Goal: Information Seeking & Learning: Learn about a topic

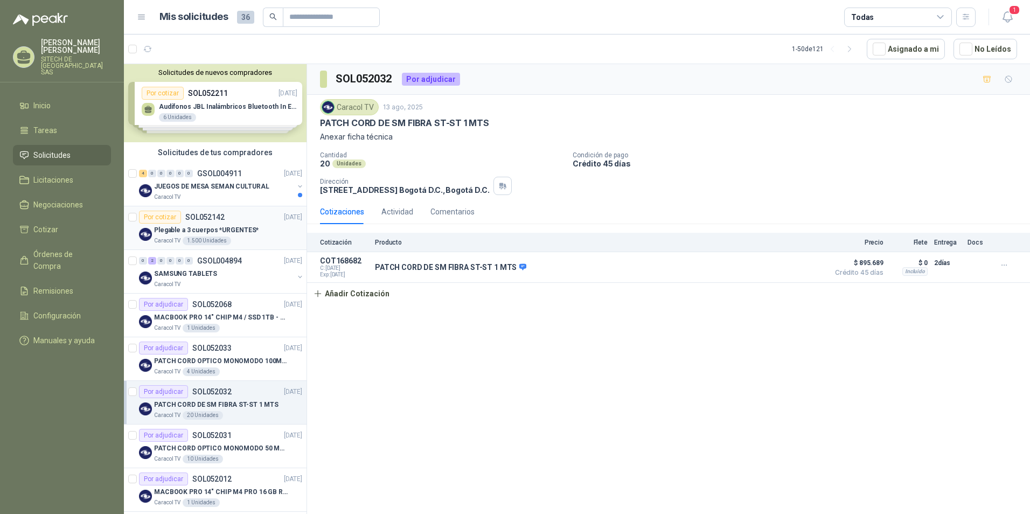
click at [212, 234] on p "Plegable a 3 cuerpos *URGENTES*" at bounding box center [206, 230] width 105 height 10
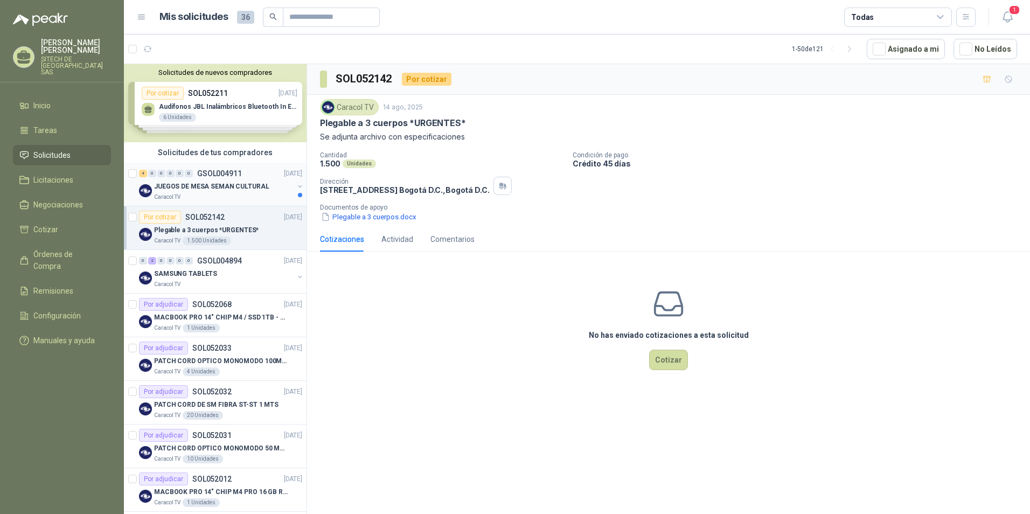
click at [195, 188] on p "JUEGOS DE MESA SEMAN CULTURAL" at bounding box center [211, 187] width 115 height 10
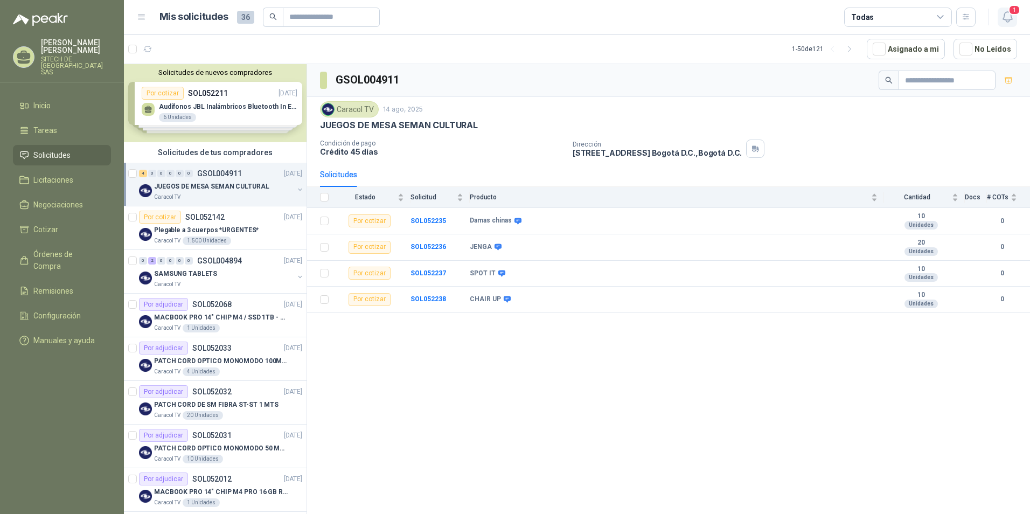
click at [1006, 8] on button "1" at bounding box center [1007, 17] width 19 height 19
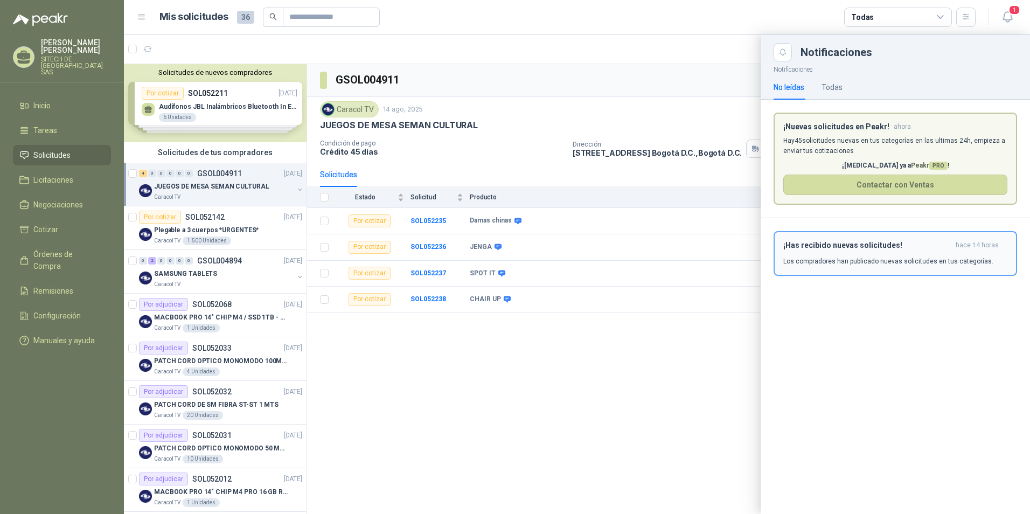
click at [840, 253] on div "¡Has recibido nuevas solicitudes! hace 14 horas Los compradores han publicado n…" at bounding box center [896, 253] width 224 height 25
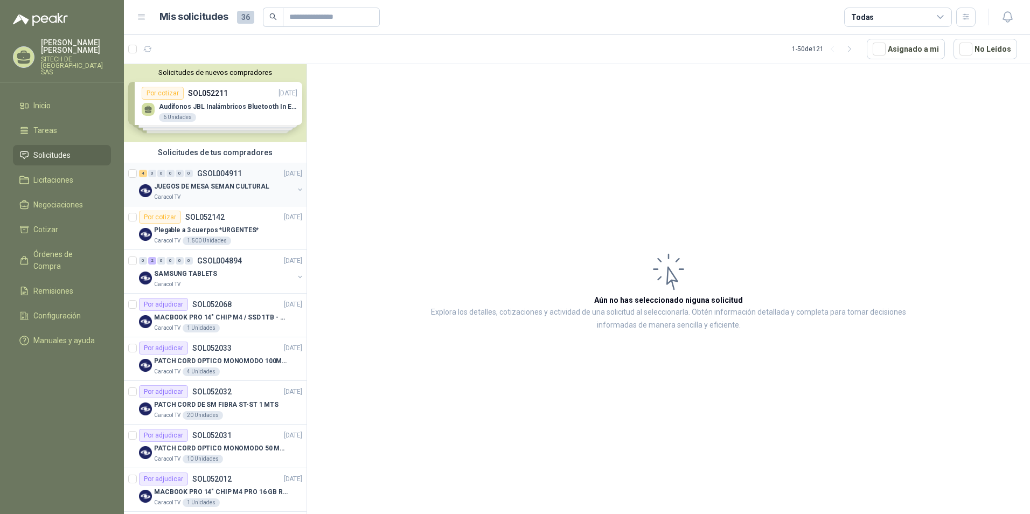
click at [169, 191] on p "JUEGOS DE MESA SEMAN CULTURAL" at bounding box center [211, 187] width 115 height 10
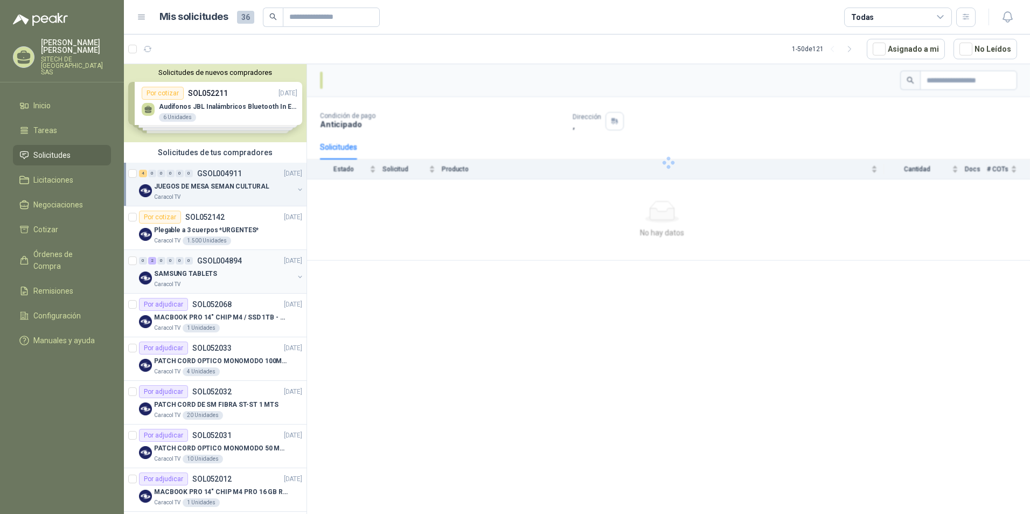
click at [200, 250] on div "0 2 0 0 0 0 GSOL004894 [DATE] SAMSUNG TABLETS Caracol TV" at bounding box center [215, 272] width 183 height 44
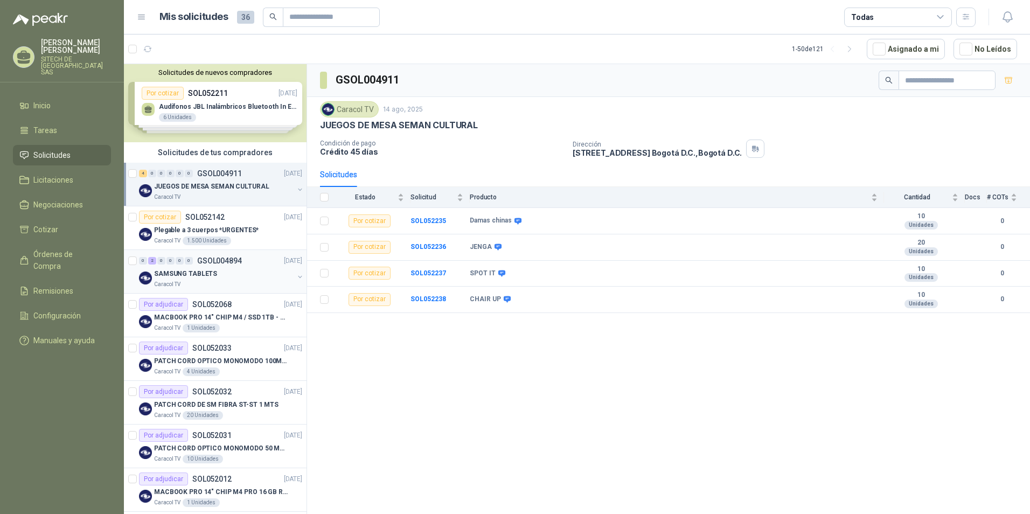
click at [229, 275] on div "SAMSUNG TABLETS" at bounding box center [224, 273] width 140 height 13
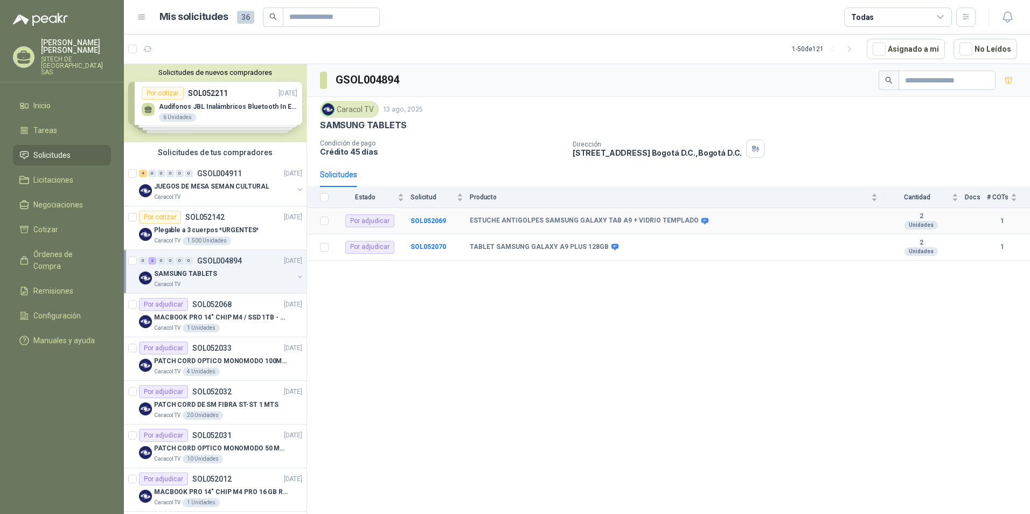
click at [744, 225] on td "ESTUCHE ANTIGOLPES SAMSUNG GALAXY TAB A9 + VIDRIO TEMPLADO" at bounding box center [677, 221] width 414 height 26
click at [641, 221] on b "ESTUCHE ANTIGOLPES SAMSUNG GALAXY TAB A9 + VIDRIO TEMPLADO" at bounding box center [584, 221] width 229 height 9
click at [427, 221] on b "SOL052069" at bounding box center [429, 221] width 36 height 8
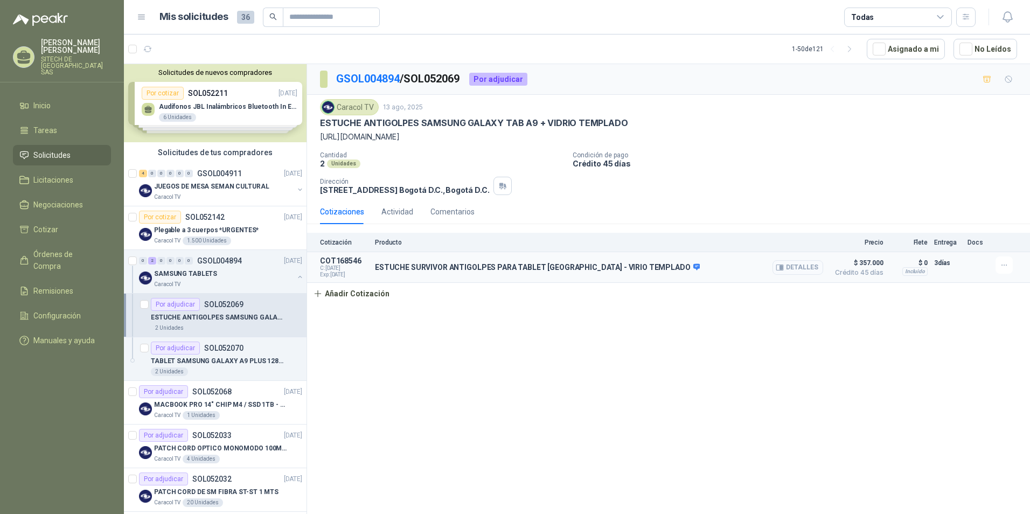
click at [794, 267] on button "Detalles" at bounding box center [798, 267] width 51 height 15
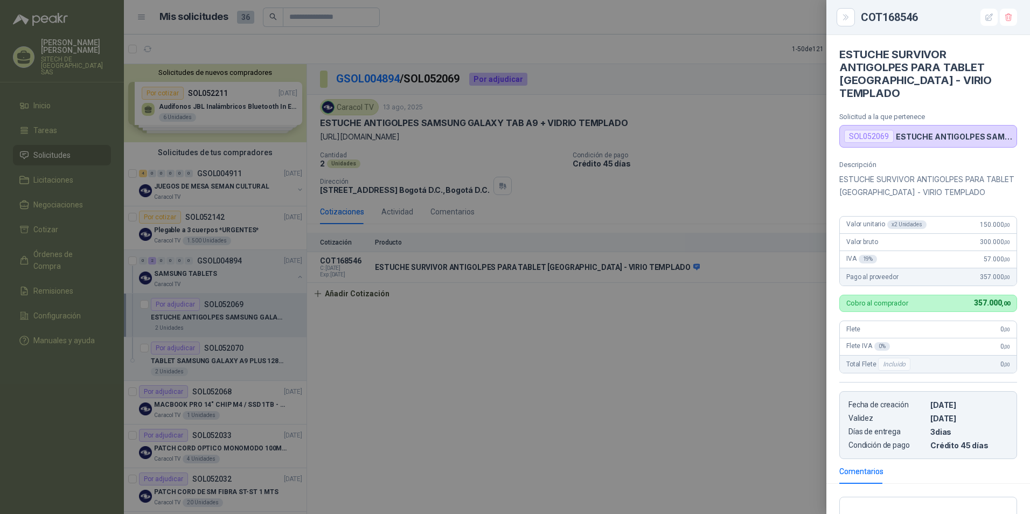
click at [657, 349] on div at bounding box center [515, 257] width 1030 height 514
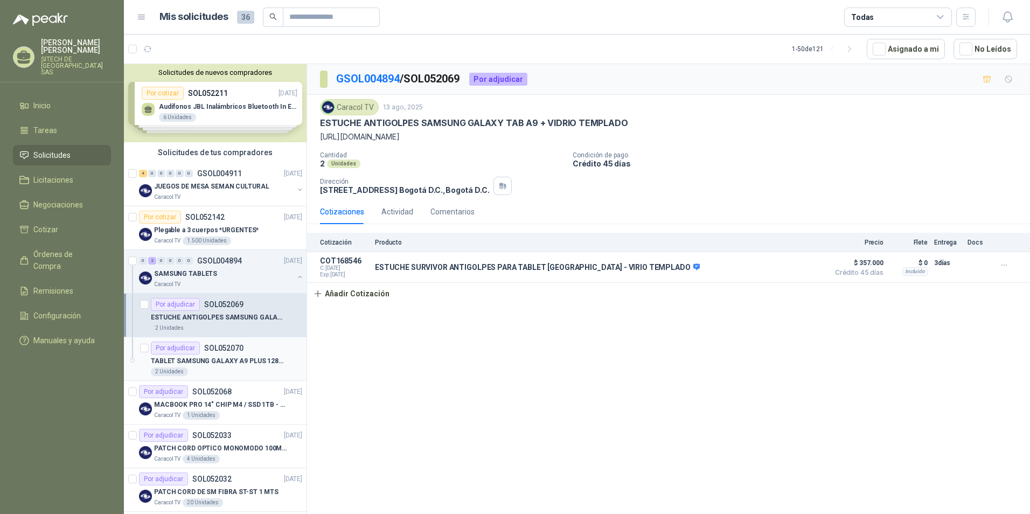
click at [204, 359] on p "TABLET SAMSUNG GALAXY A9 PLUS 128GB" at bounding box center [218, 361] width 134 height 10
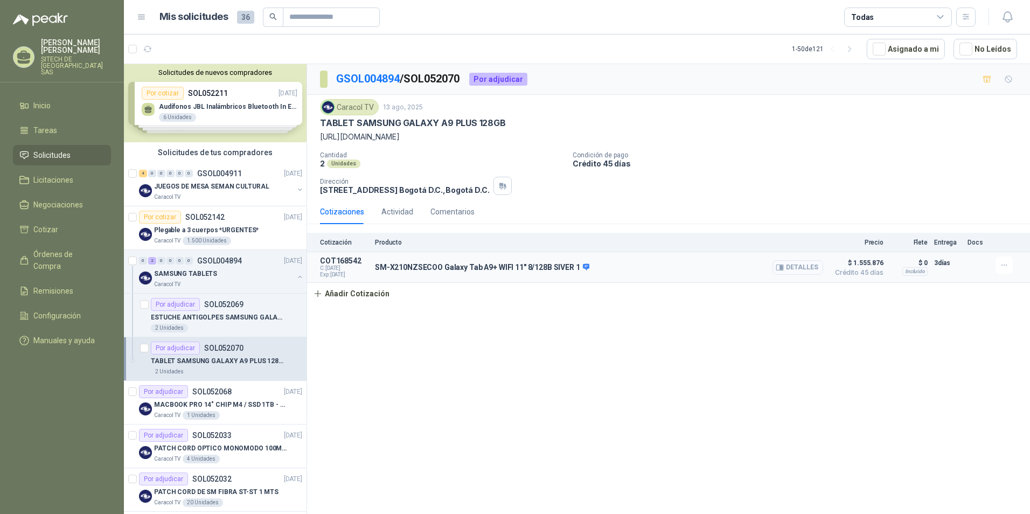
click at [810, 268] on button "Detalles" at bounding box center [798, 267] width 51 height 15
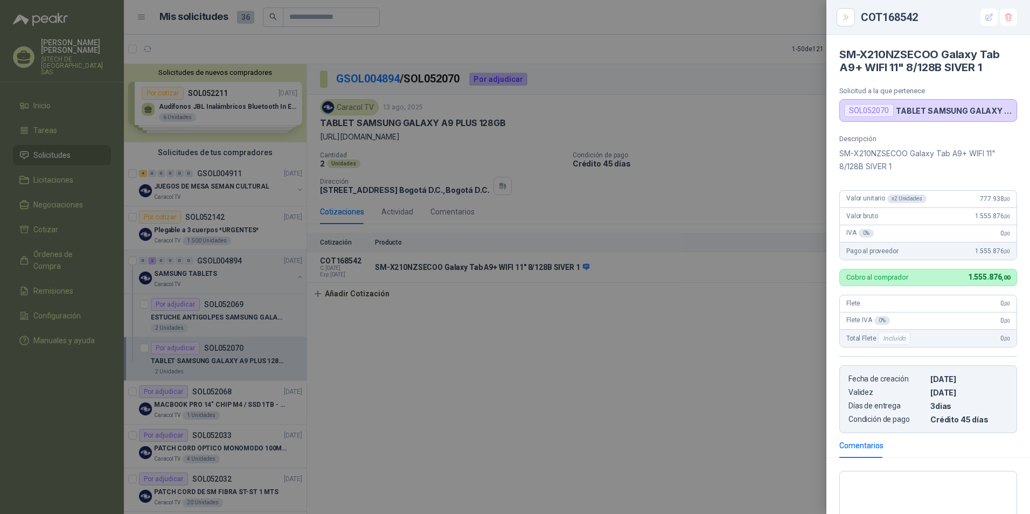
click at [676, 316] on div at bounding box center [515, 257] width 1030 height 514
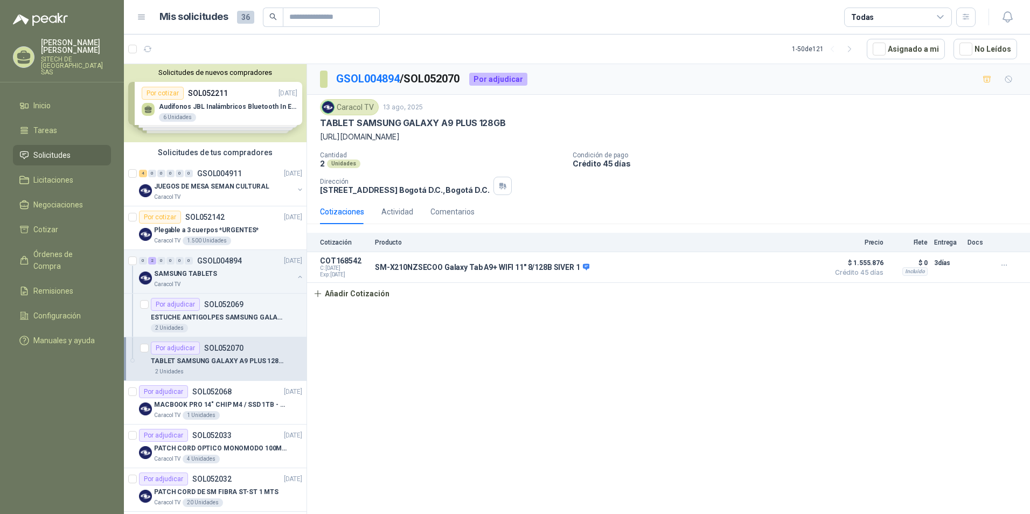
click at [244, 19] on span "36" at bounding box center [245, 17] width 17 height 13
click at [404, 360] on div "GSOL004894 / SOL052070 Por adjudicar Caracol TV [DATE] TABLET SAMSUNG GALAXY A9…" at bounding box center [668, 291] width 723 height 454
